Goal: Transaction & Acquisition: Book appointment/travel/reservation

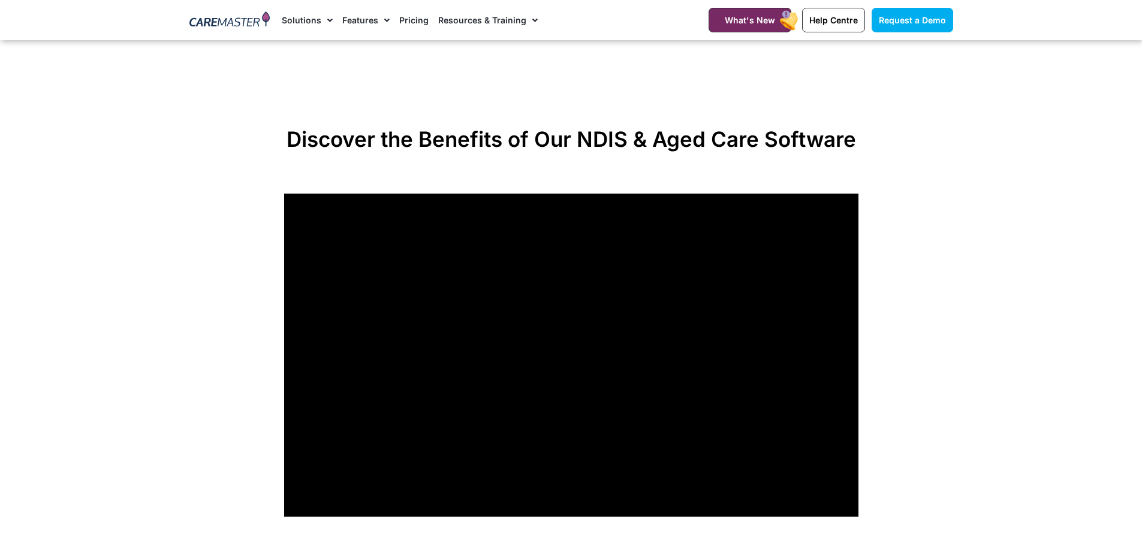
scroll to position [899, 0]
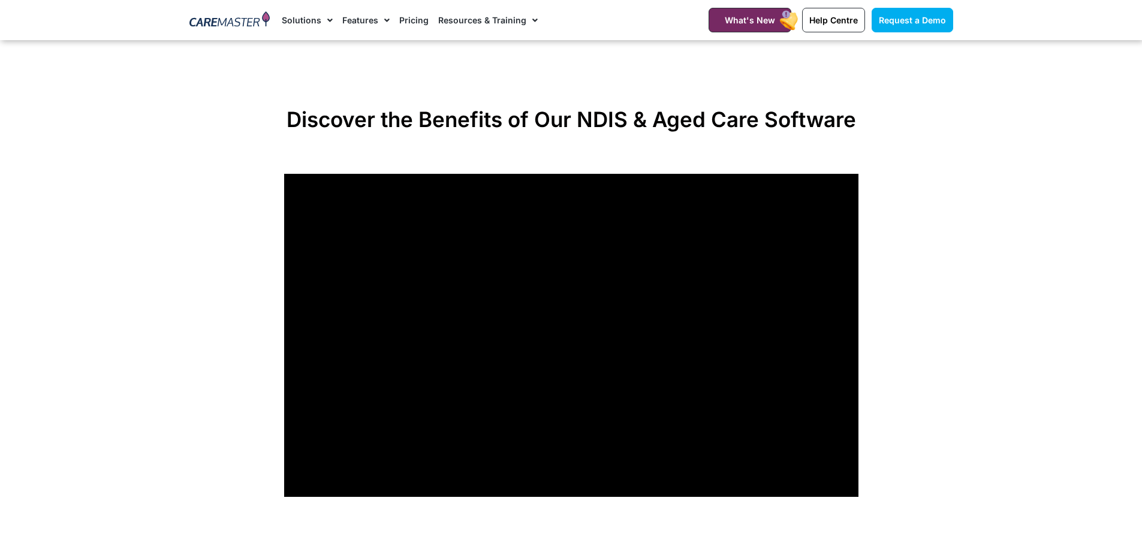
click at [944, 148] on section "Discover the Benefits of Our NDIS & Aged Care Software" at bounding box center [571, 302] width 1142 height 402
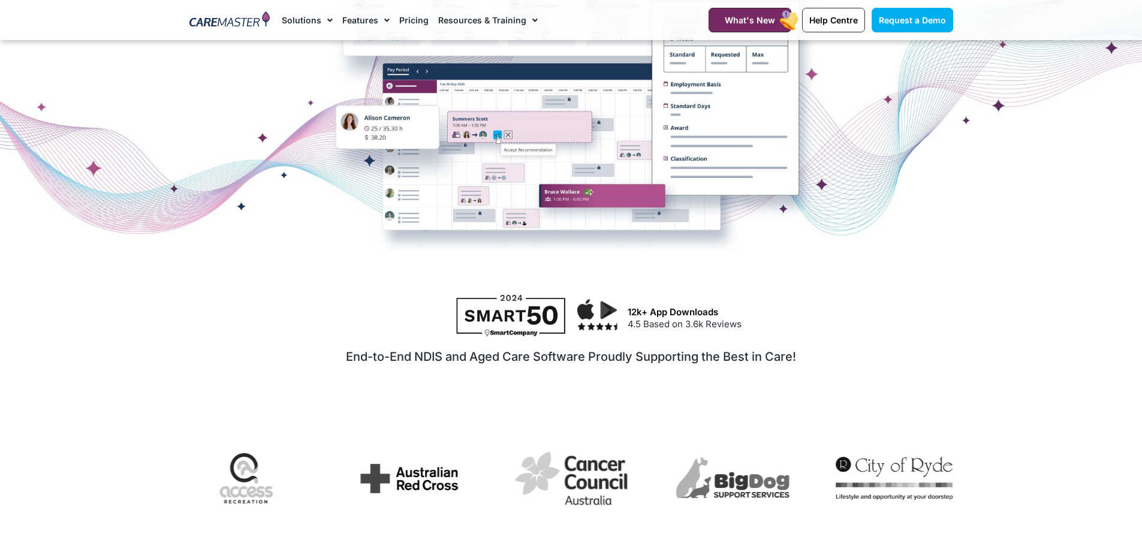
scroll to position [0, 0]
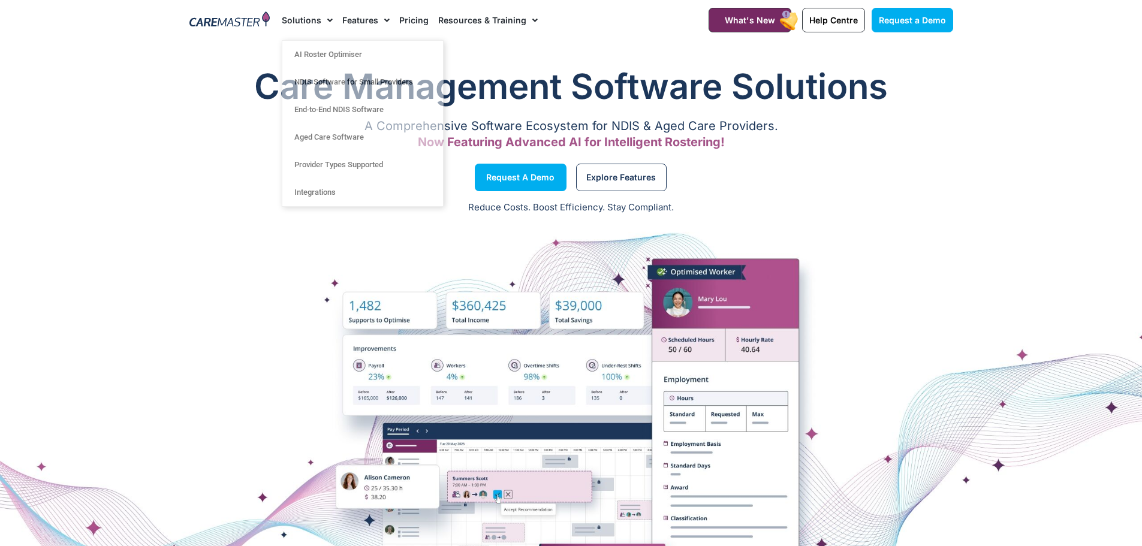
click at [414, 20] on link "Pricing" at bounding box center [413, 20] width 29 height 40
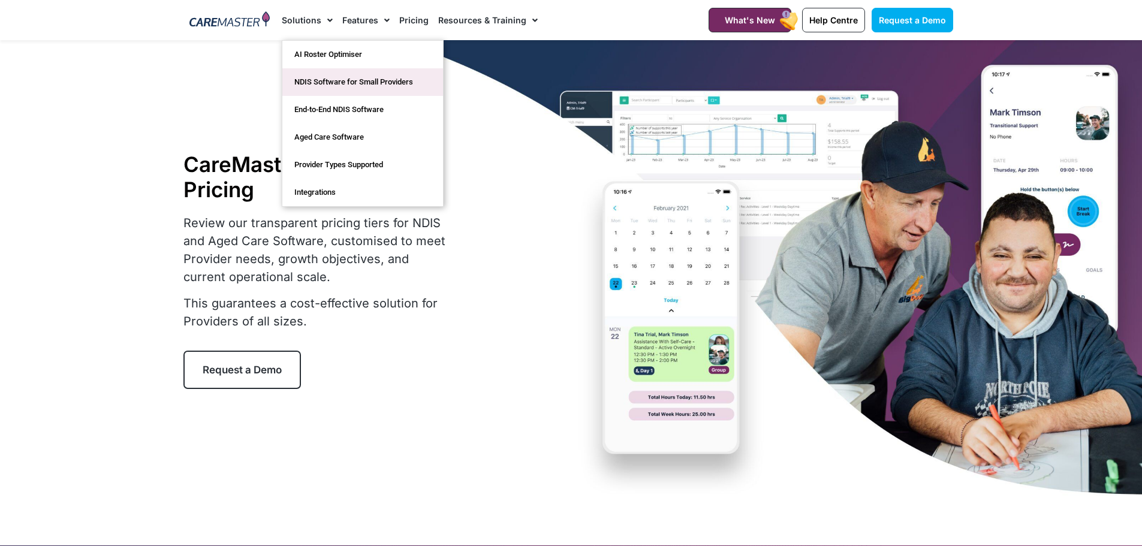
click at [321, 82] on link "NDIS Software for Small Providers" at bounding box center [362, 82] width 161 height 28
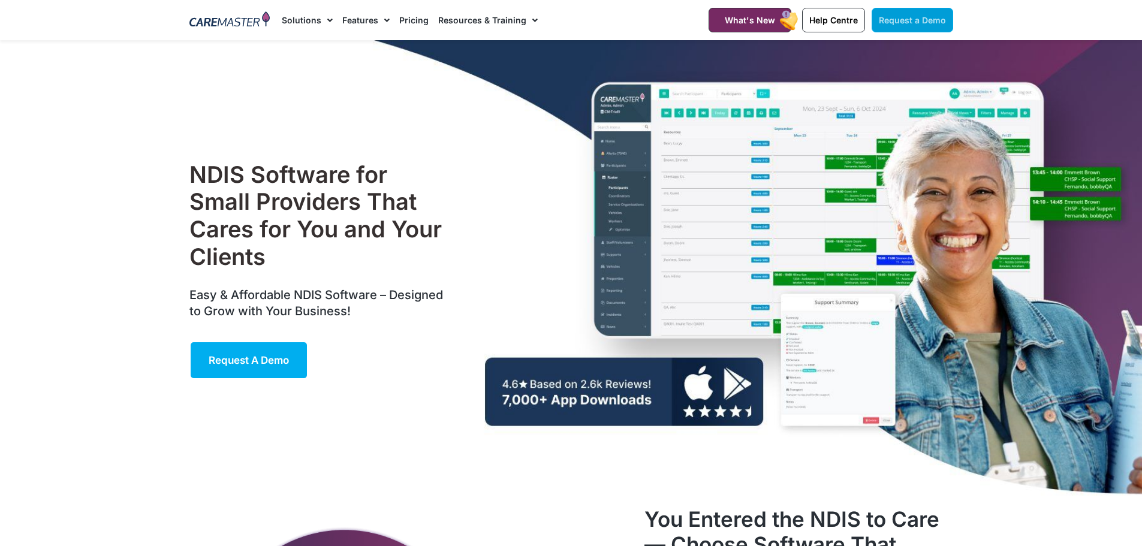
click at [927, 21] on span "Request a Demo" at bounding box center [912, 20] width 67 height 10
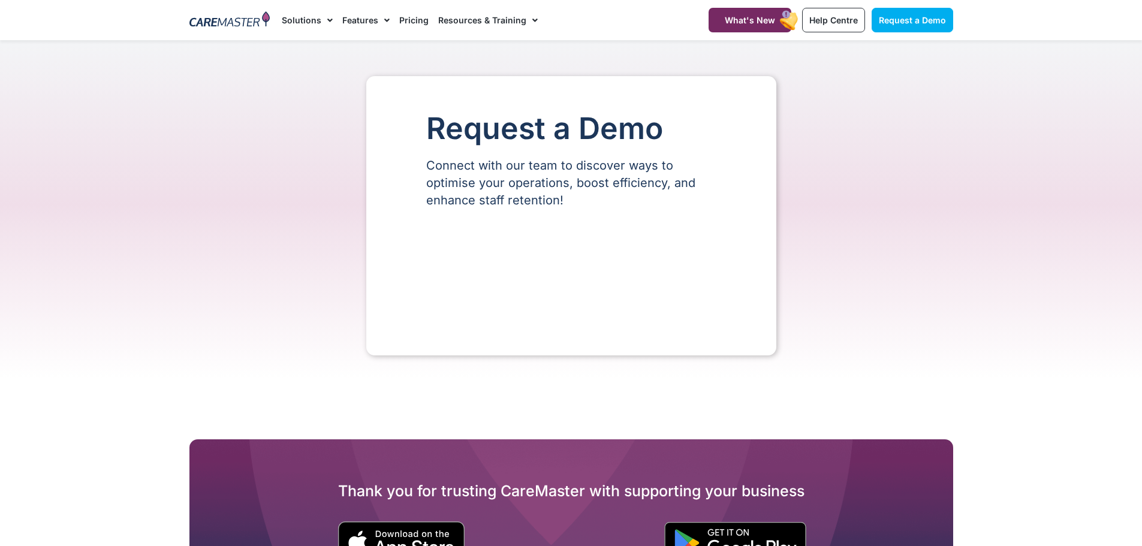
select select "**"
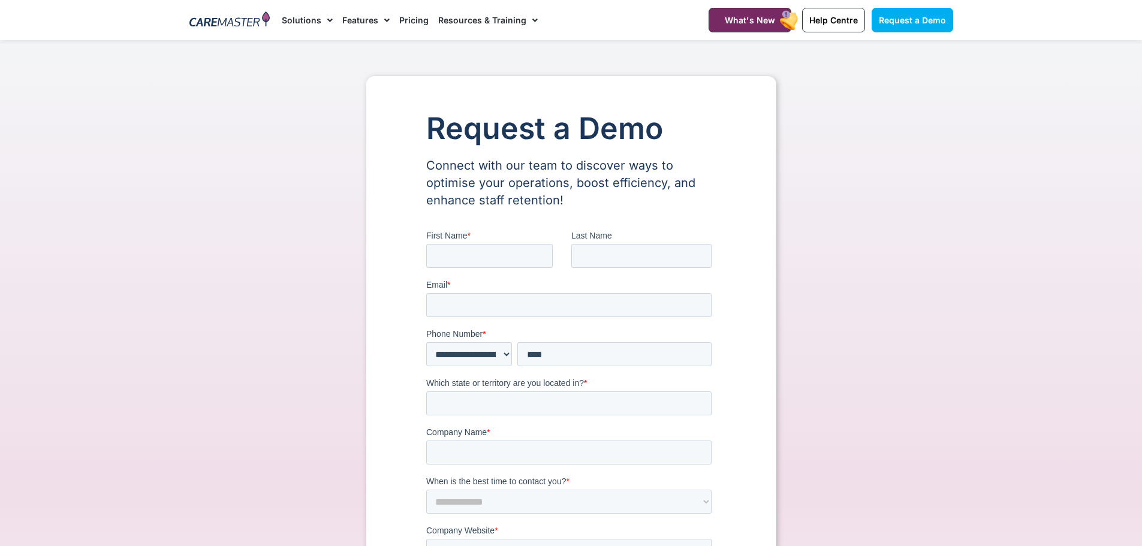
click at [410, 22] on link "Pricing" at bounding box center [413, 20] width 29 height 40
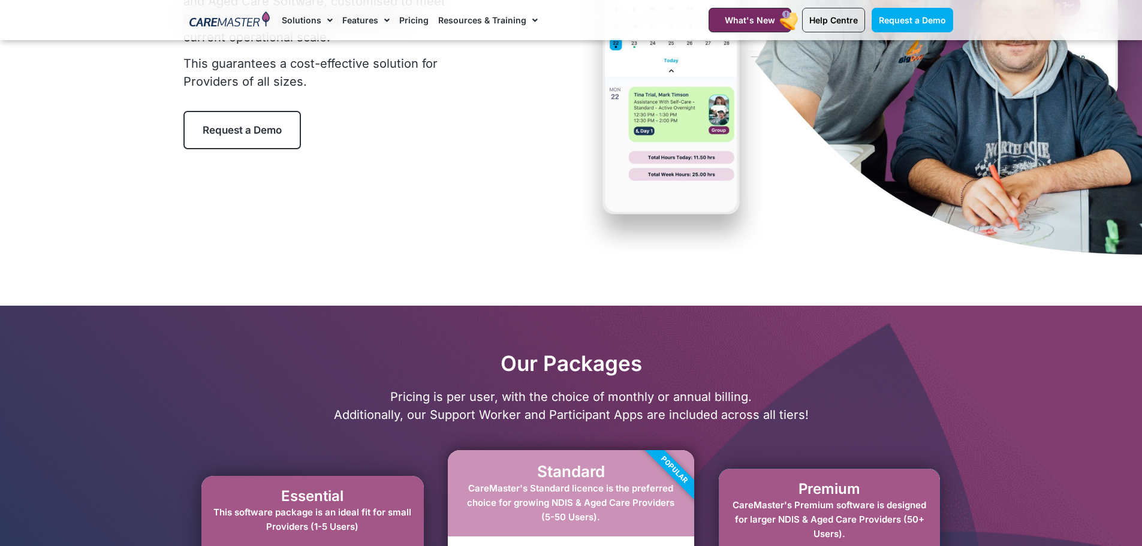
scroll to position [599, 0]
